Goal: Information Seeking & Learning: Learn about a topic

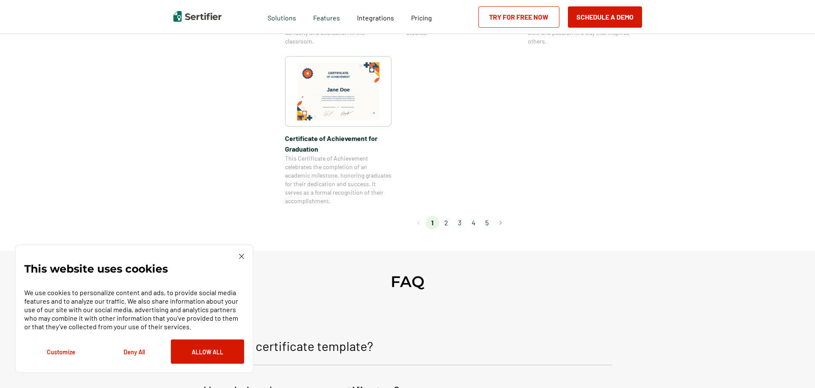
scroll to position [767, 0]
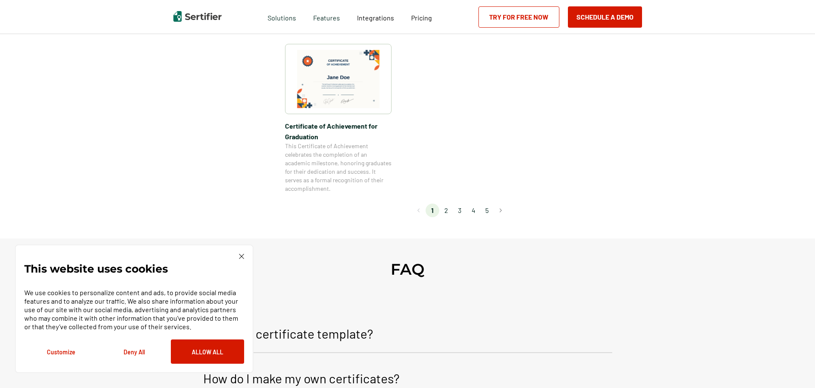
click at [448, 212] on li "2" at bounding box center [446, 211] width 14 height 14
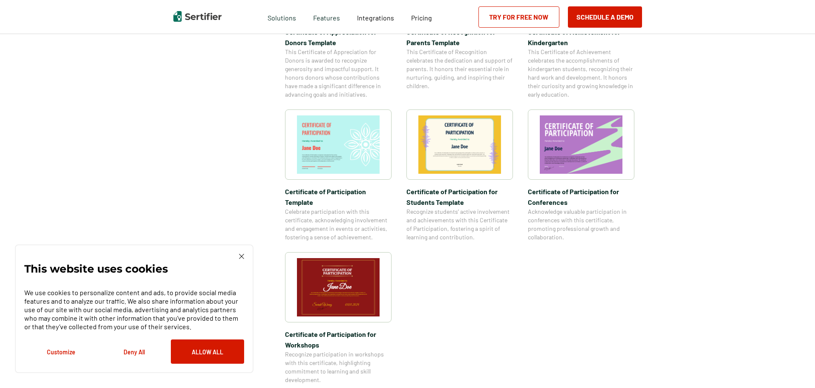
scroll to position [597, 0]
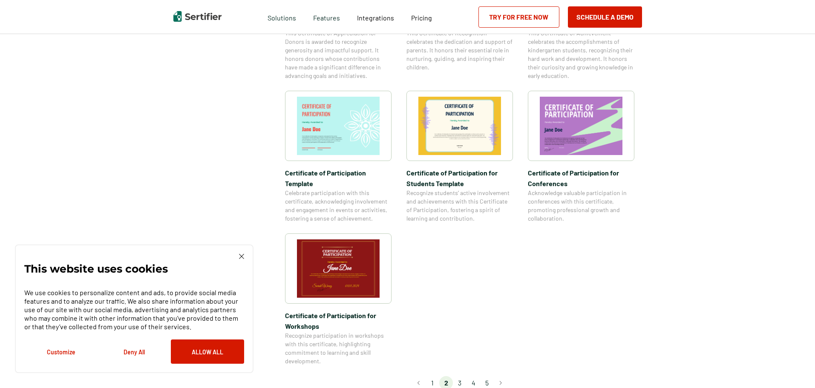
click at [222, 338] on div "We use cookies to personalize content and ads, to provide social media features…" at bounding box center [134, 323] width 220 height 82
click at [222, 347] on button "Allow All" at bounding box center [207, 352] width 73 height 24
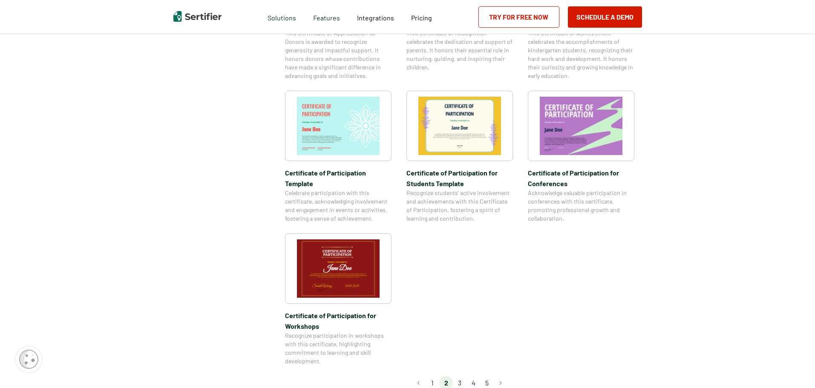
click at [463, 376] on li "3" at bounding box center [460, 383] width 14 height 14
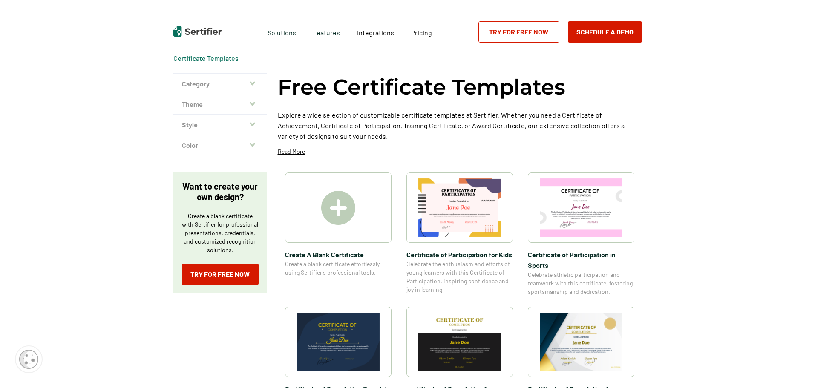
scroll to position [0, 0]
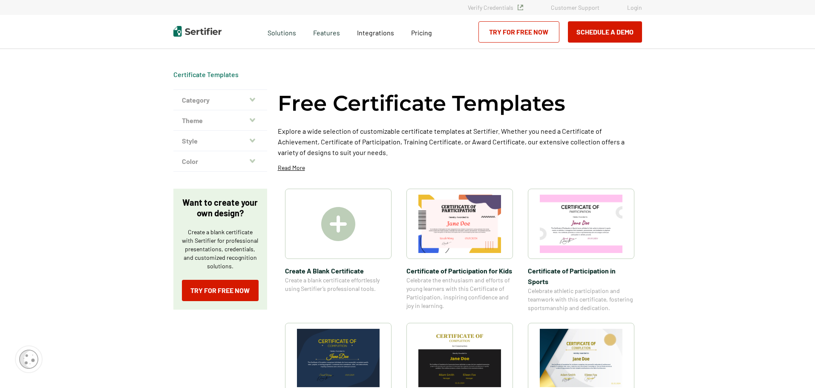
click at [232, 121] on button "Theme" at bounding box center [220, 120] width 94 height 20
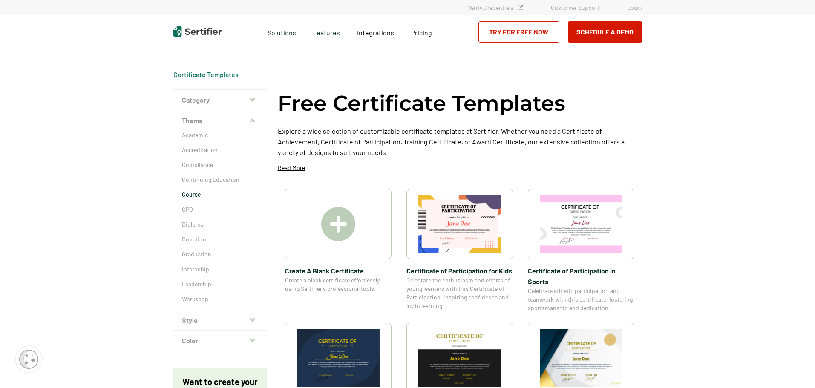
click at [203, 195] on p "Course" at bounding box center [220, 195] width 77 height 9
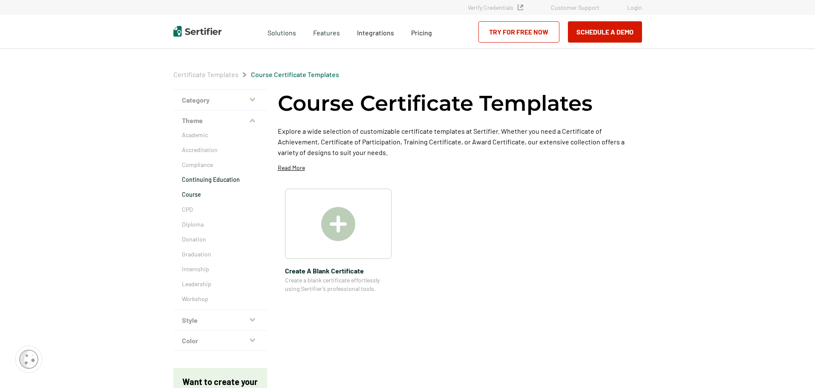
click at [202, 179] on p "Continuing Education" at bounding box center [220, 180] width 77 height 9
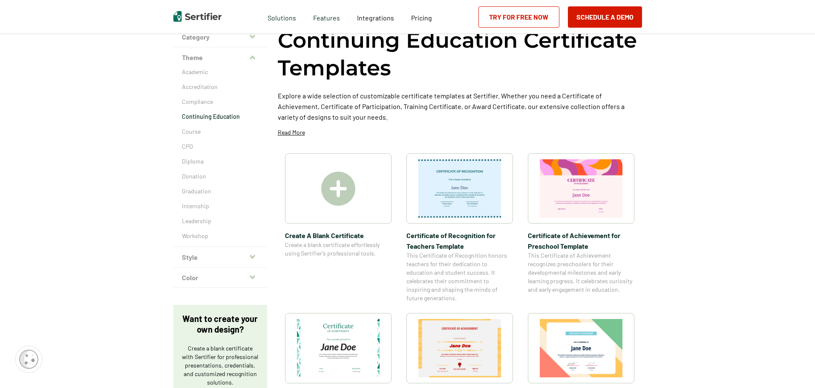
scroll to position [43, 0]
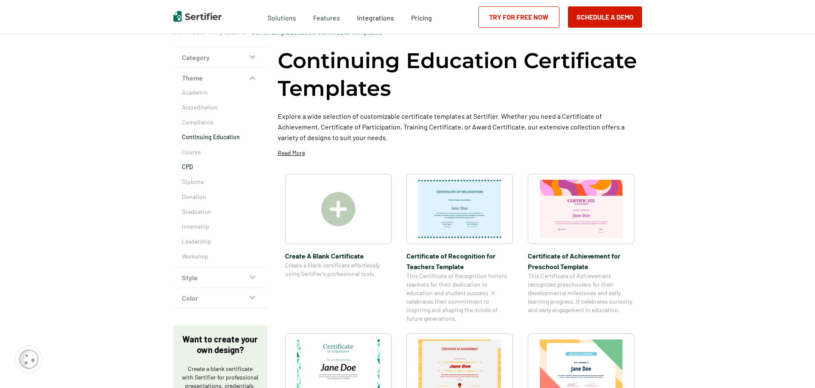
click at [194, 165] on p "CPD" at bounding box center [220, 167] width 77 height 9
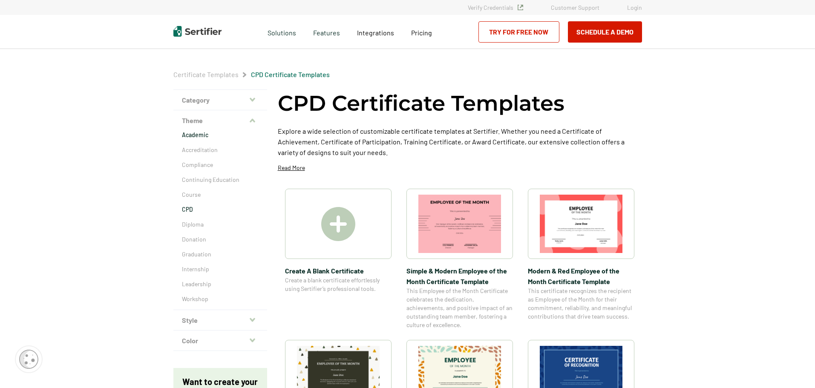
click at [200, 136] on p "Academic" at bounding box center [220, 135] width 77 height 9
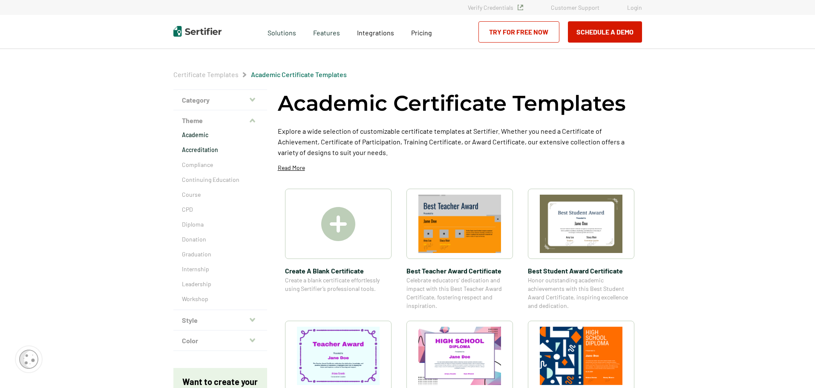
click at [200, 151] on p "Accreditation" at bounding box center [220, 150] width 77 height 9
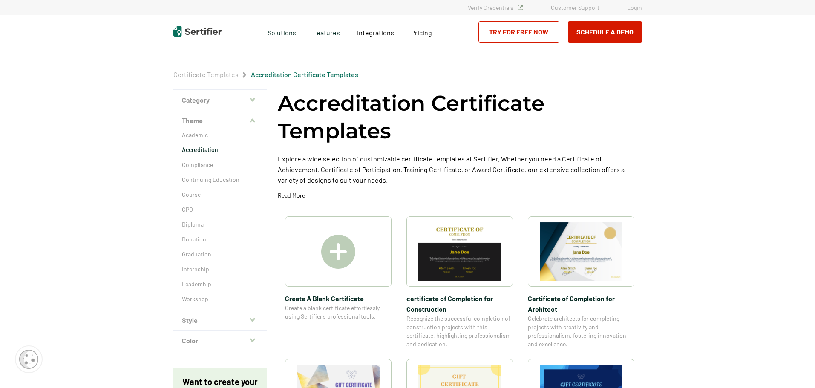
click at [352, 251] on img at bounding box center [338, 252] width 34 height 34
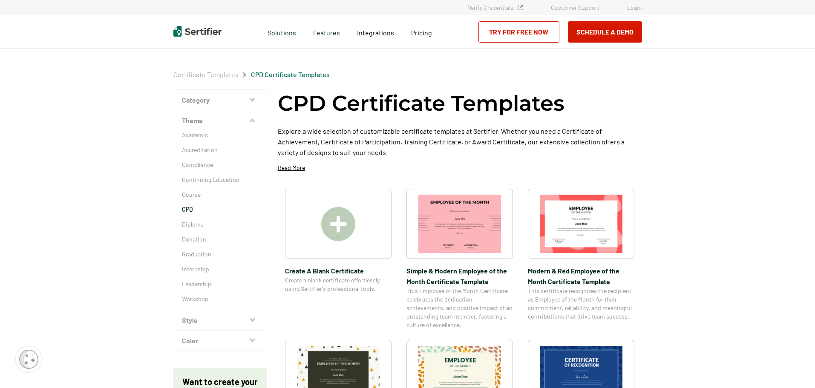
scroll to position [43, 0]
